Goal: Find contact information: Find contact information

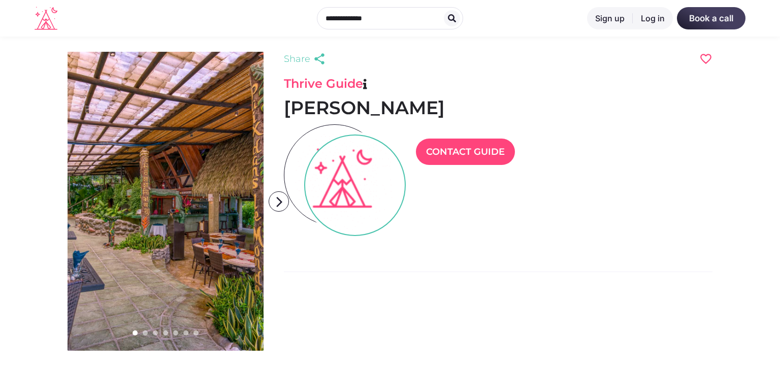
scroll to position [24, 44]
click at [274, 199] on icon "arrow_forward_ios" at bounding box center [279, 202] width 20 height 20
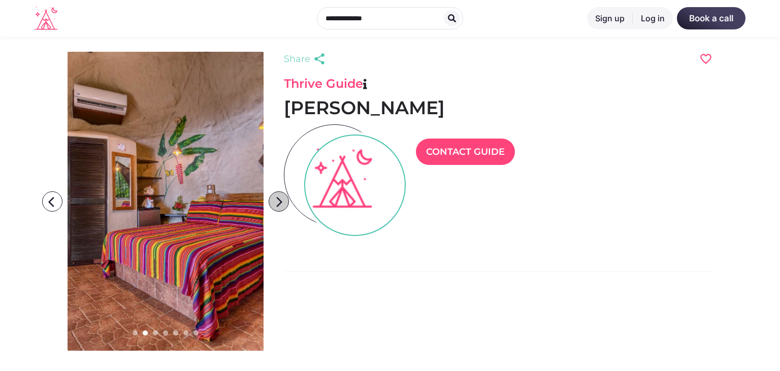
click at [274, 199] on icon "arrow_forward_ios" at bounding box center [279, 202] width 20 height 20
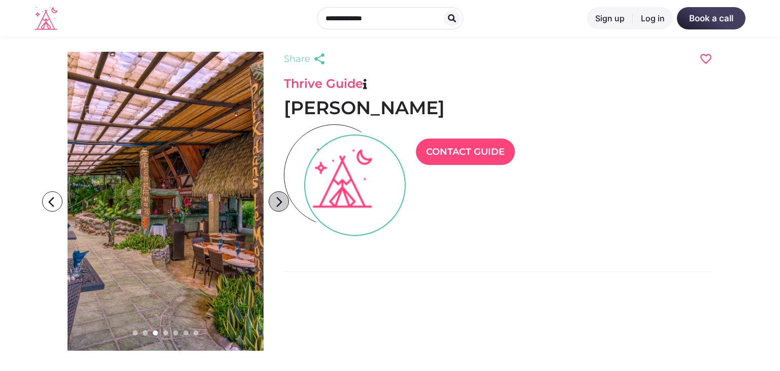
click at [274, 199] on icon "arrow_forward_ios" at bounding box center [279, 202] width 20 height 20
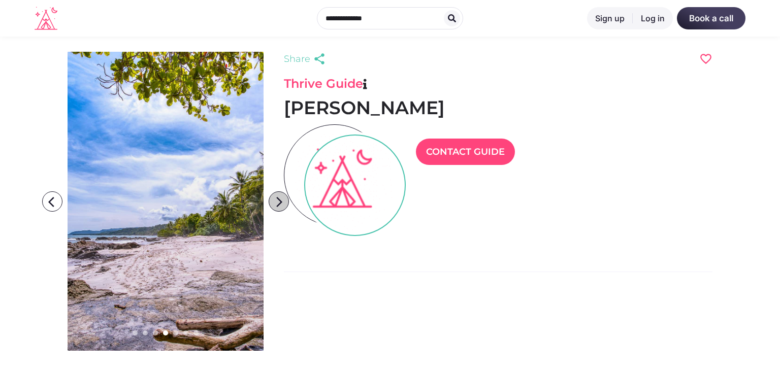
click at [274, 199] on icon "arrow_forward_ios" at bounding box center [279, 202] width 20 height 20
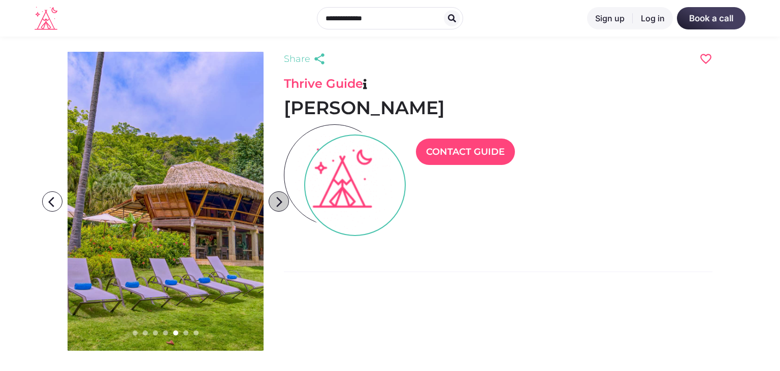
click at [274, 199] on icon "arrow_forward_ios" at bounding box center [279, 202] width 20 height 20
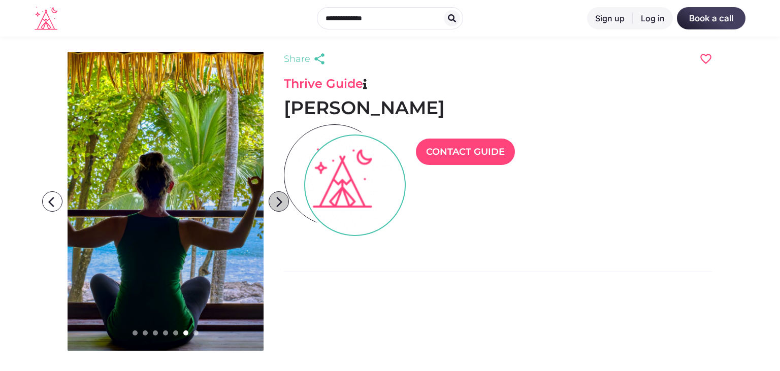
click at [274, 199] on icon "arrow_forward_ios" at bounding box center [279, 202] width 20 height 20
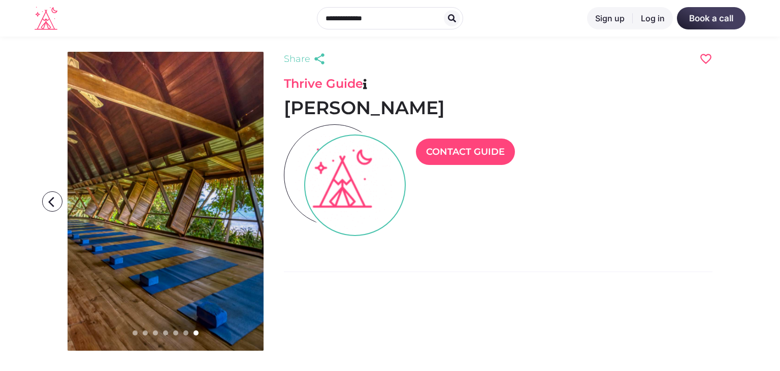
click at [274, 199] on icon "arrow_forward_ios" at bounding box center [279, 202] width 20 height 20
click at [493, 158] on link "Contact Guide" at bounding box center [465, 152] width 99 height 26
